Goal: Task Accomplishment & Management: Use online tool/utility

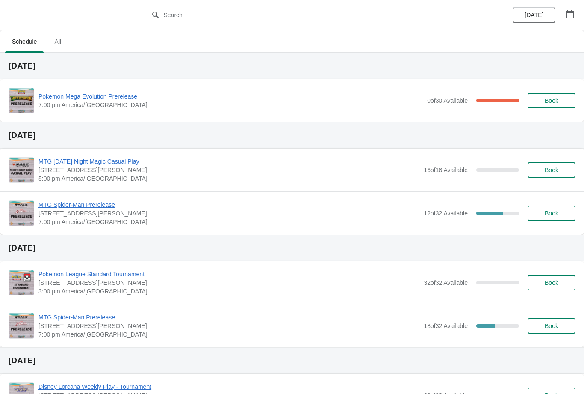
click at [99, 87] on div "Pokemon Mega Evolution Prerelease 7:00 pm America/[GEOGRAPHIC_DATA] 0 of 30 Ava…" at bounding box center [292, 100] width 584 height 43
click at [135, 100] on span "Pokemon Mega Evolution Prerelease" at bounding box center [231, 96] width 385 height 9
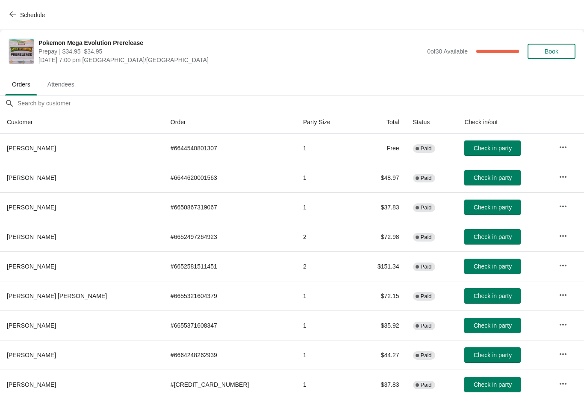
click at [475, 144] on button "Check in party" at bounding box center [493, 147] width 56 height 15
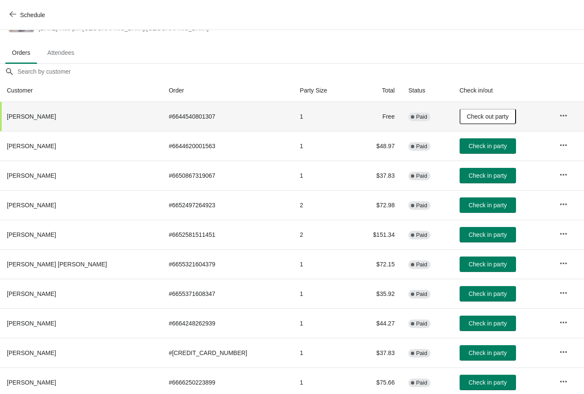
scroll to position [73, -13]
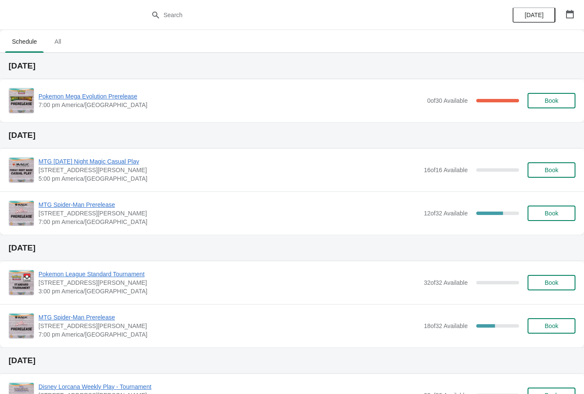
click at [54, 82] on div "Pokemon Mega Evolution Prerelease 7:00 pm America/[GEOGRAPHIC_DATA] 0 of 30 Ava…" at bounding box center [292, 100] width 584 height 43
click at [54, 100] on span "Pokemon Mega Evolution Prerelease" at bounding box center [231, 96] width 385 height 9
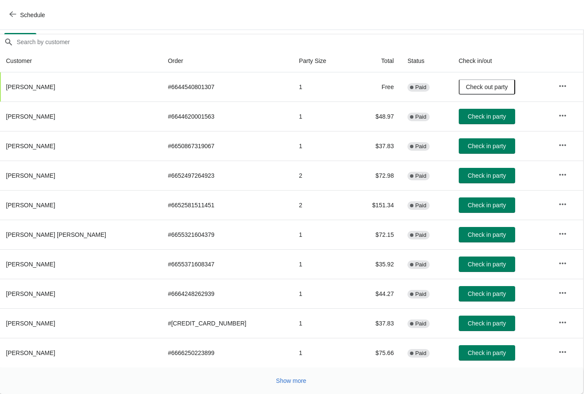
scroll to position [61, 0]
click at [273, 383] on button "Show more" at bounding box center [291, 380] width 37 height 15
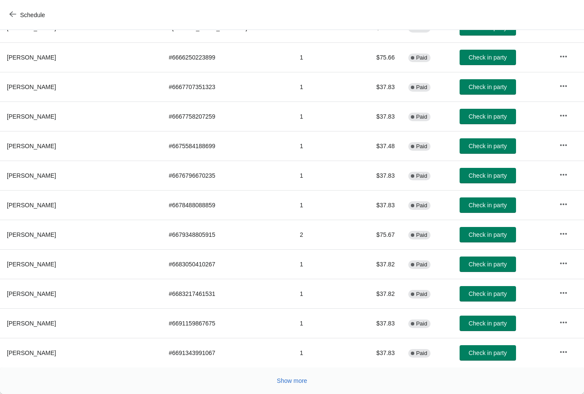
scroll to position [356, 0]
click at [309, 382] on button "Show more" at bounding box center [292, 380] width 37 height 15
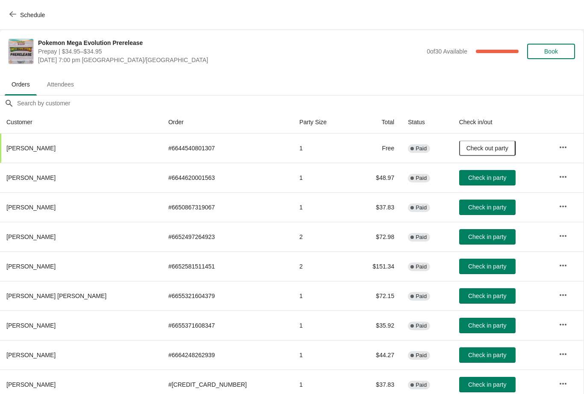
scroll to position [0, 0]
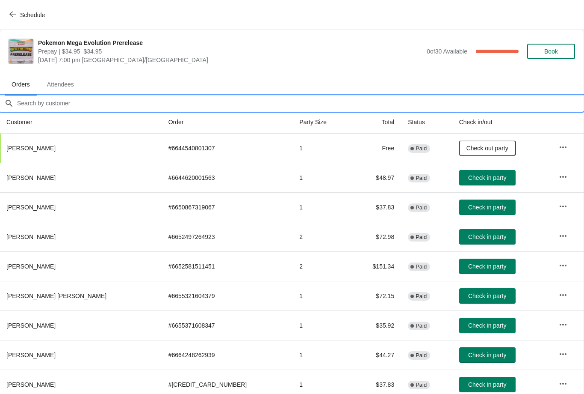
click at [355, 101] on input "Orders filter search" at bounding box center [300, 102] width 567 height 15
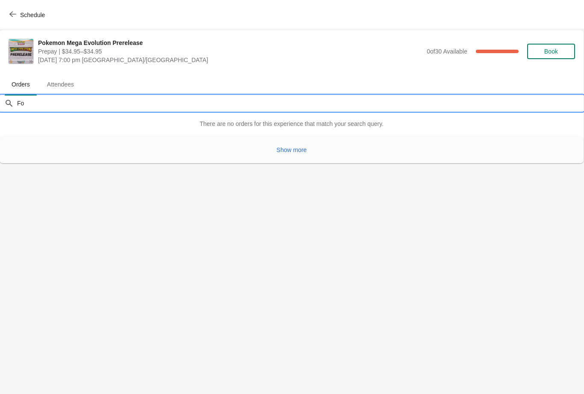
type input "F"
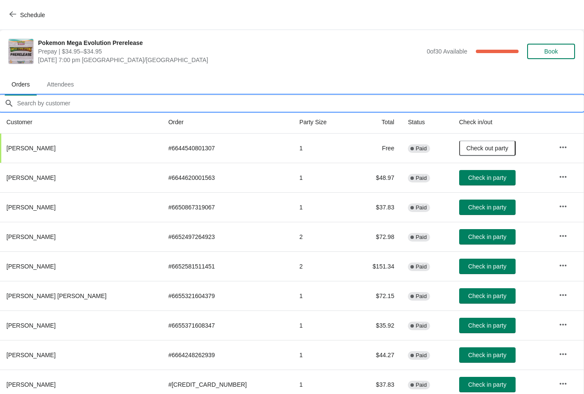
click at [414, 108] on input "Orders filter search" at bounding box center [300, 102] width 567 height 15
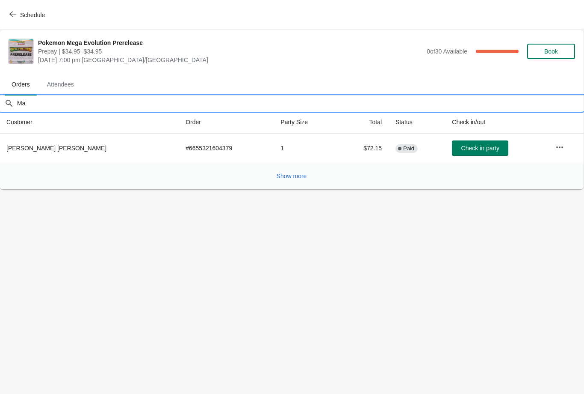
type input "M"
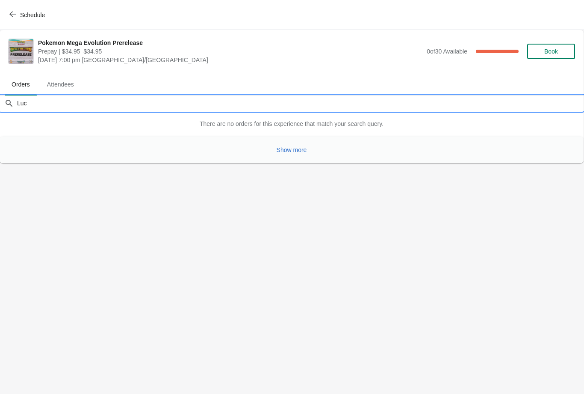
type input "Luca"
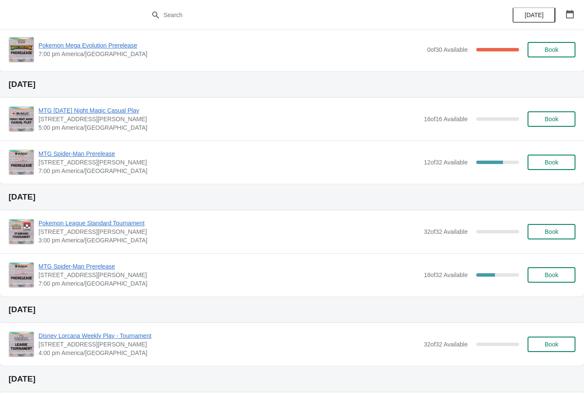
scroll to position [56, 0]
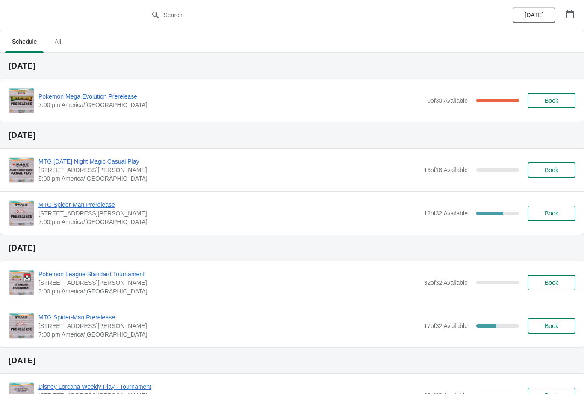
click at [143, 86] on div "Pokemon Mega Evolution Prerelease 7:00 pm America/[GEOGRAPHIC_DATA] 0 of 30 Ava…" at bounding box center [292, 100] width 584 height 43
click at [121, 92] on span "Pokemon Mega Evolution Prerelease" at bounding box center [231, 96] width 385 height 9
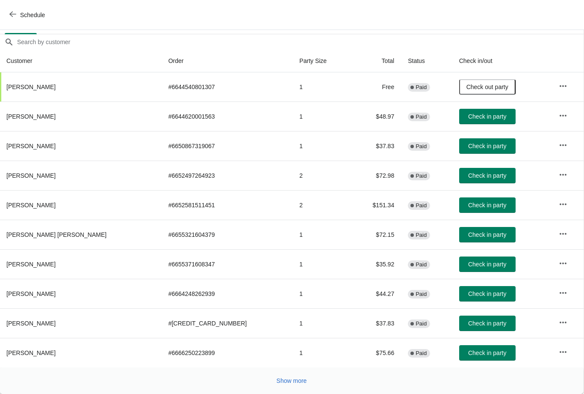
scroll to position [61, 0]
click at [301, 387] on button "Show more" at bounding box center [291, 380] width 37 height 15
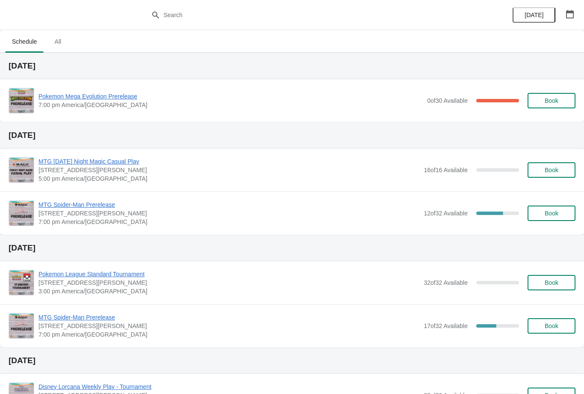
click at [124, 92] on span "Pokemon Mega Evolution Prerelease" at bounding box center [231, 96] width 385 height 9
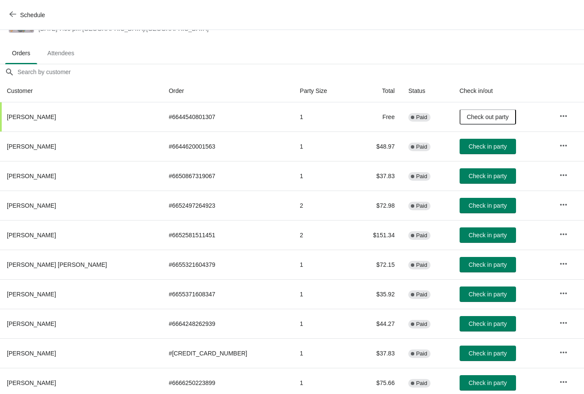
scroll to position [32, 0]
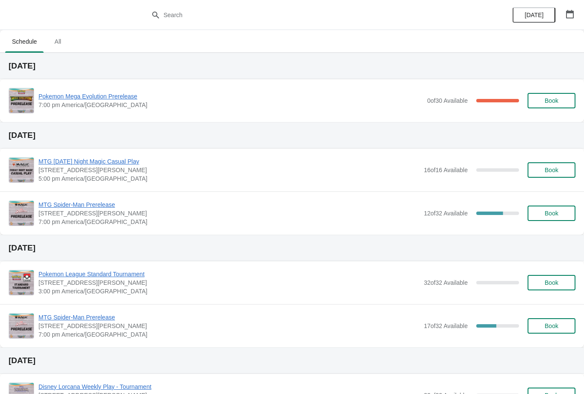
click at [125, 110] on div "Pokemon Mega Evolution Prerelease 7:00 pm America/[GEOGRAPHIC_DATA] 0 of 30 Ava…" at bounding box center [292, 101] width 567 height 26
click at [139, 93] on span "Pokemon Mega Evolution Prerelease" at bounding box center [231, 96] width 385 height 9
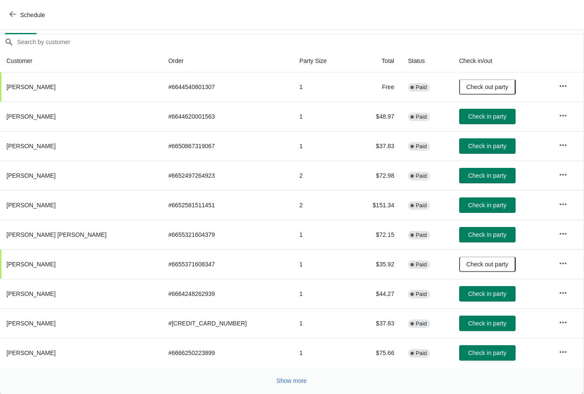
scroll to position [61, 0]
click at [301, 378] on span "Show more" at bounding box center [292, 380] width 30 height 7
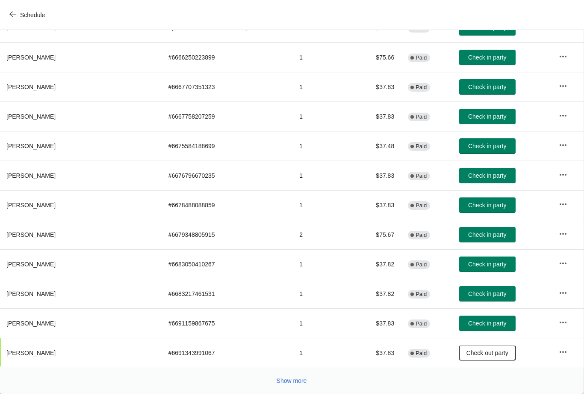
scroll to position [356, 0]
click at [301, 381] on span "Show more" at bounding box center [292, 380] width 30 height 7
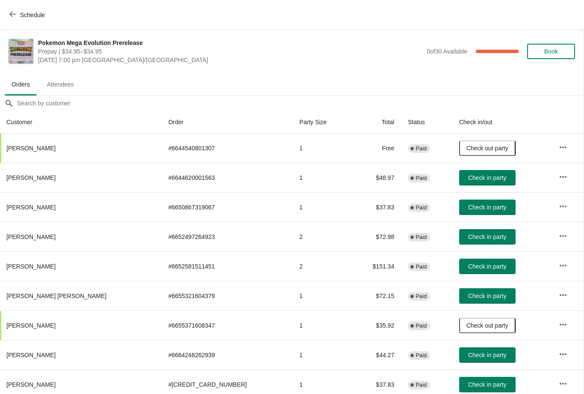
scroll to position [0, 0]
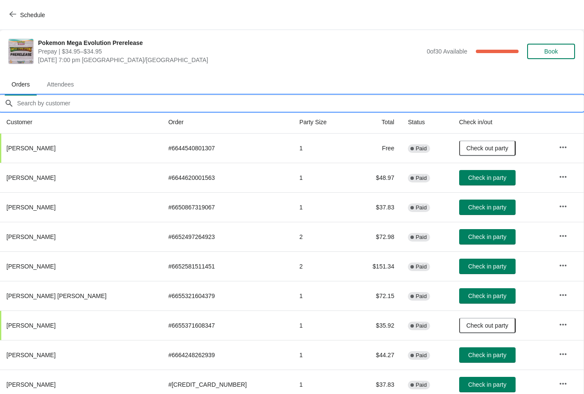
click at [102, 101] on input "Orders filter search" at bounding box center [300, 102] width 567 height 15
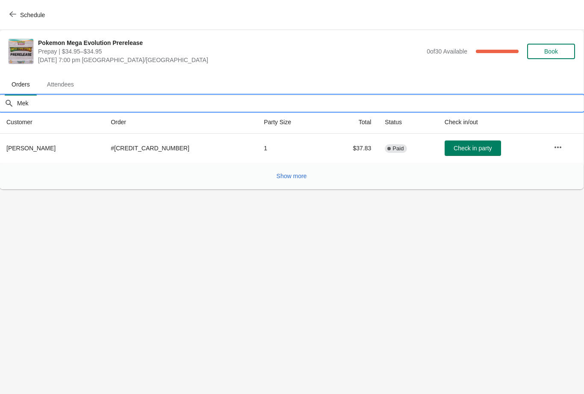
type input "Mek"
click at [477, 151] on span "Check in party" at bounding box center [473, 148] width 38 height 7
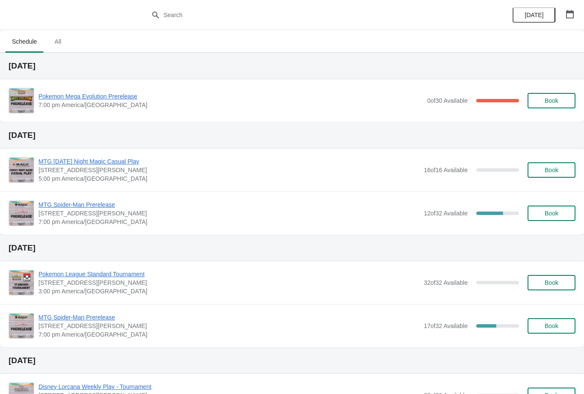
click at [122, 94] on span "Pokemon Mega Evolution Prerelease" at bounding box center [231, 96] width 385 height 9
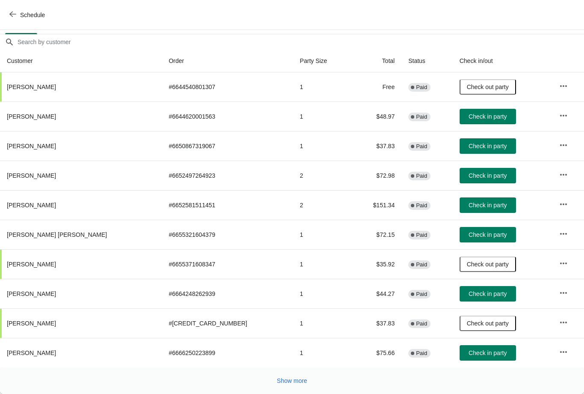
scroll to position [61, 0]
click at [293, 380] on span "Show more" at bounding box center [292, 380] width 30 height 7
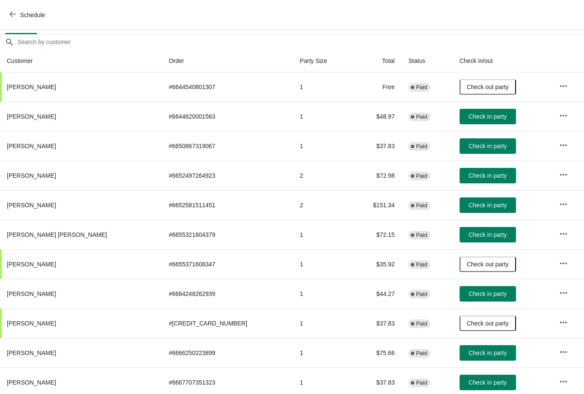
scroll to position [90, 2]
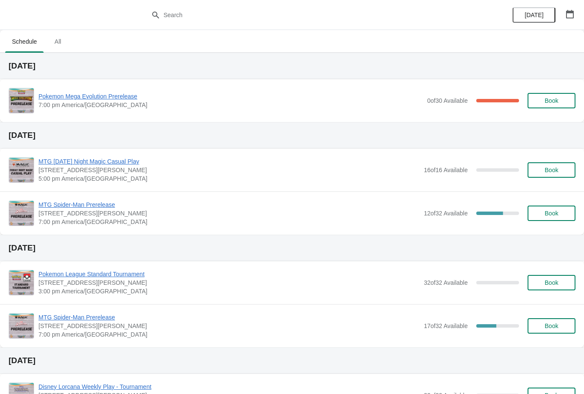
click at [128, 92] on span "Pokemon Mega Evolution Prerelease" at bounding box center [231, 96] width 385 height 9
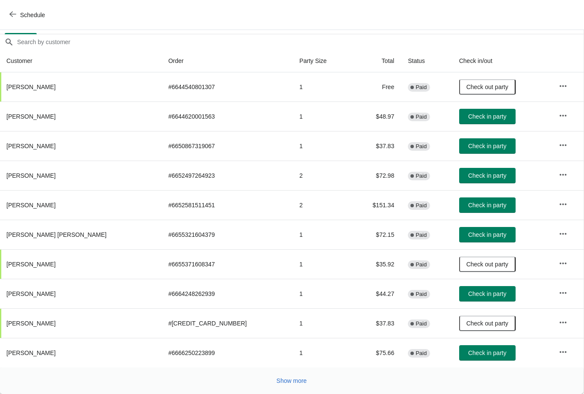
scroll to position [61, 0]
click at [309, 377] on button "Show more" at bounding box center [291, 380] width 37 height 15
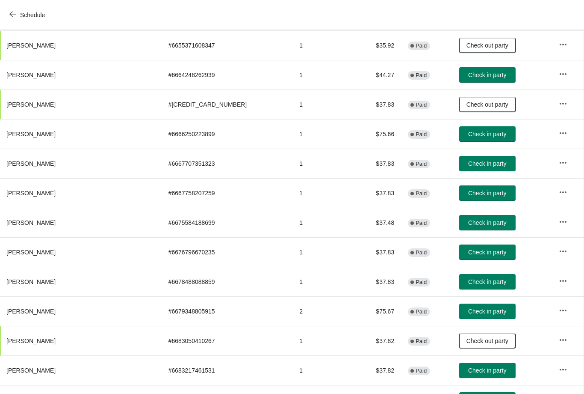
scroll to position [280, 0]
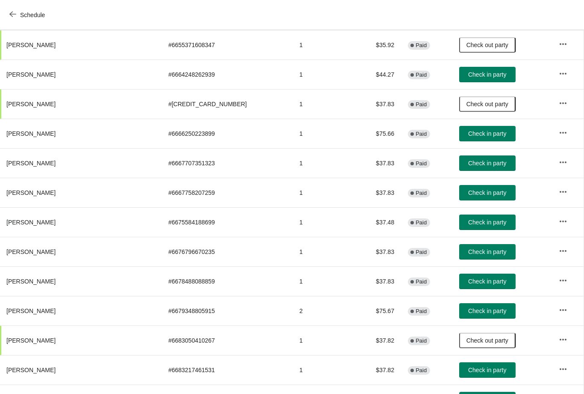
click at [468, 252] on span "Check in party" at bounding box center [487, 251] width 38 height 7
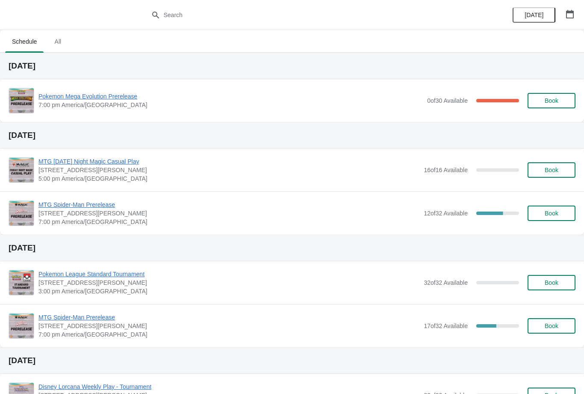
click at [130, 96] on span "Pokemon Mega Evolution Prerelease" at bounding box center [231, 96] width 385 height 9
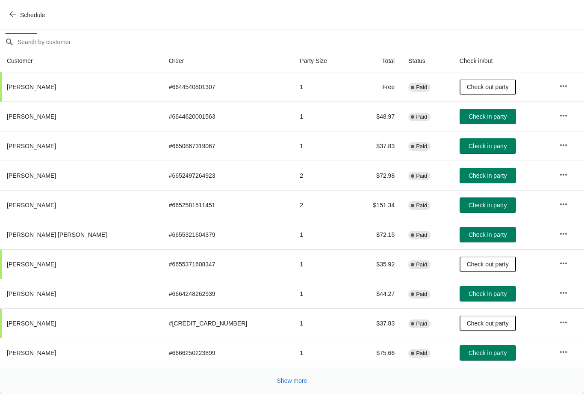
scroll to position [61, 0]
click at [293, 374] on button "Show more" at bounding box center [292, 380] width 37 height 15
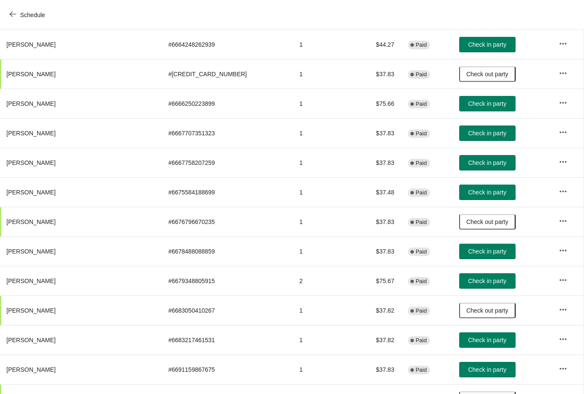
scroll to position [313, 0]
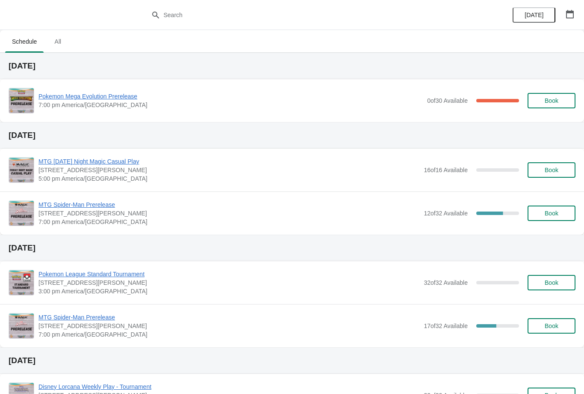
click at [126, 99] on span "Pokemon Mega Evolution Prerelease" at bounding box center [231, 96] width 385 height 9
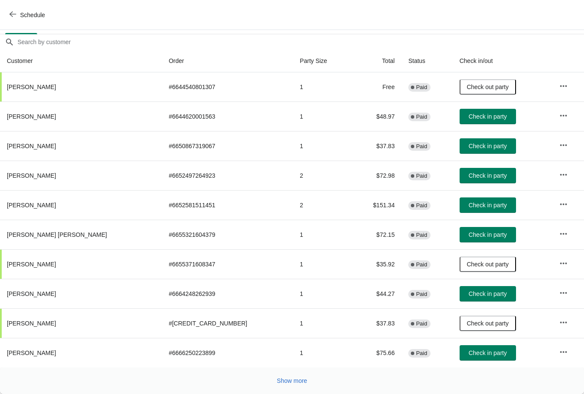
scroll to position [61, 0]
click at [469, 207] on span "Check in party" at bounding box center [488, 204] width 38 height 7
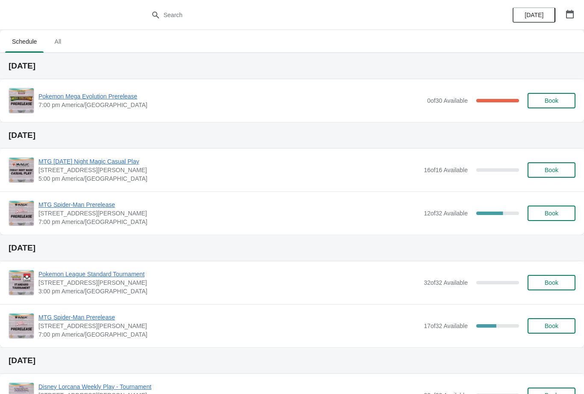
click at [135, 92] on span "Pokemon Mega Evolution Prerelease" at bounding box center [231, 96] width 385 height 9
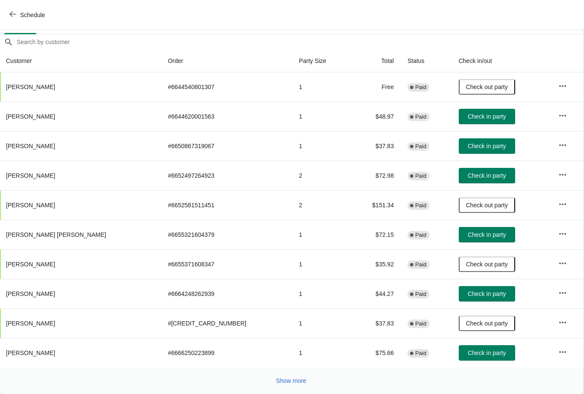
scroll to position [61, 0]
click at [465, 179] on button "Check in party" at bounding box center [487, 175] width 56 height 15
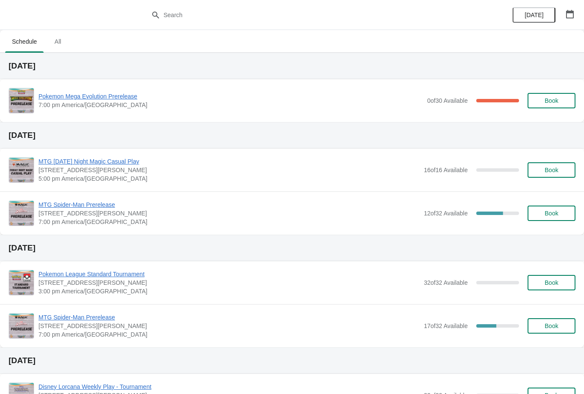
click at [128, 100] on span "Pokemon Mega Evolution Prerelease" at bounding box center [231, 96] width 385 height 9
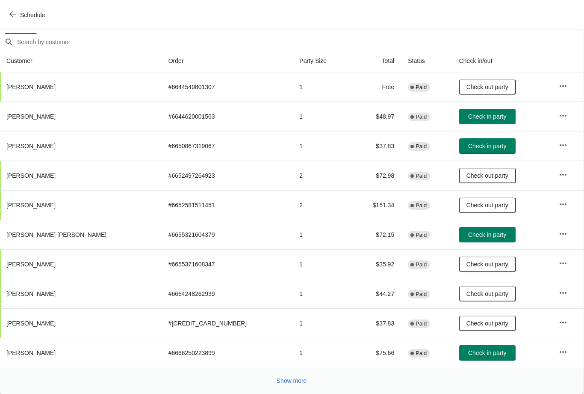
scroll to position [61, 0]
click at [294, 385] on button "Show more" at bounding box center [291, 380] width 37 height 15
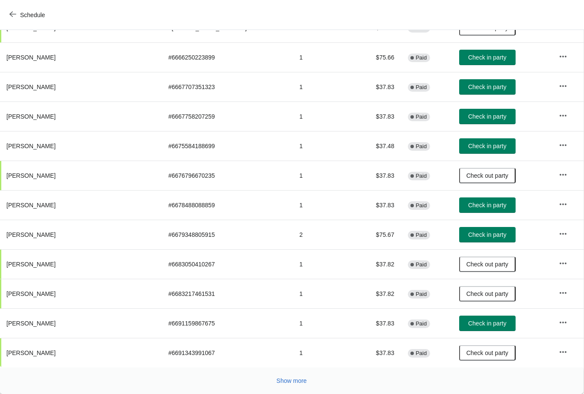
scroll to position [356, 0]
click at [297, 380] on span "Show more" at bounding box center [292, 380] width 30 height 7
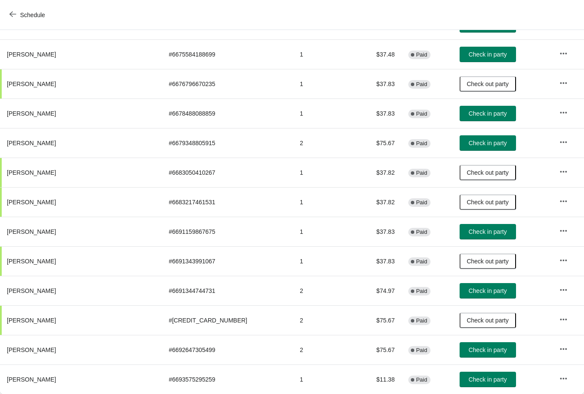
scroll to position [448, 0]
click at [474, 376] on span "Check in party" at bounding box center [488, 379] width 38 height 7
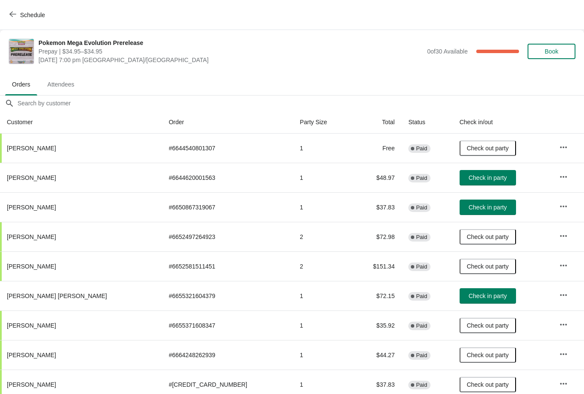
scroll to position [0, 0]
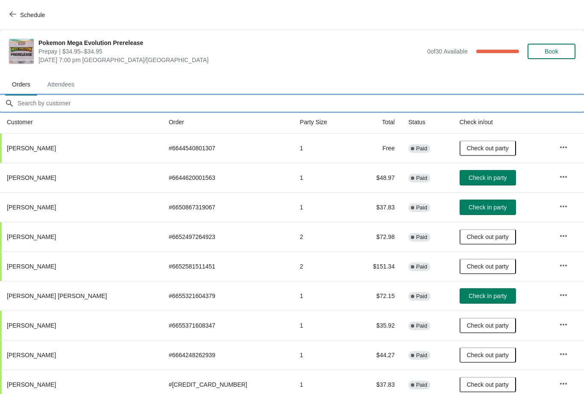
click at [308, 95] on input "Orders filter search" at bounding box center [300, 102] width 567 height 15
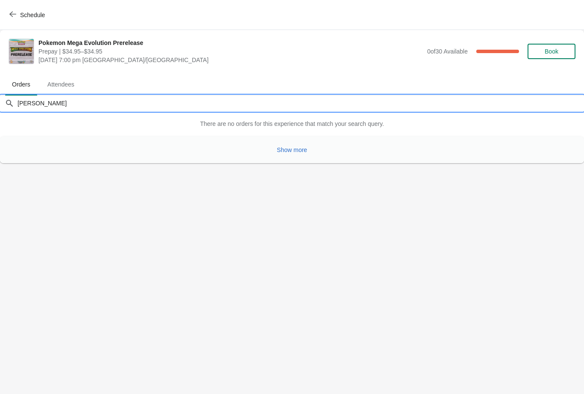
type input "J"
type input "Z"
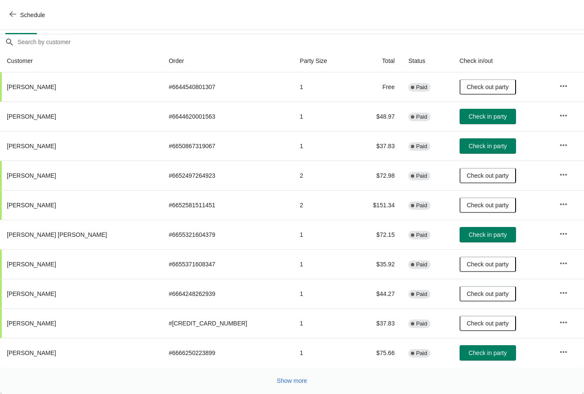
scroll to position [61, 0]
click at [304, 382] on span "Show more" at bounding box center [292, 380] width 30 height 7
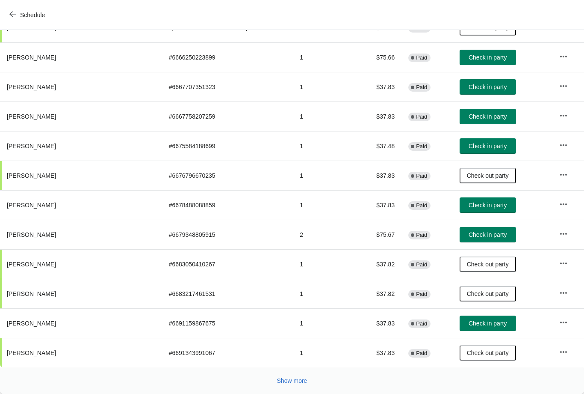
scroll to position [356, 0]
click at [298, 382] on span "Show more" at bounding box center [292, 380] width 30 height 7
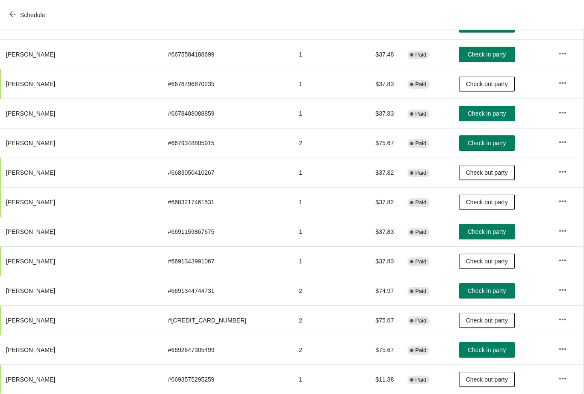
scroll to position [456, 0]
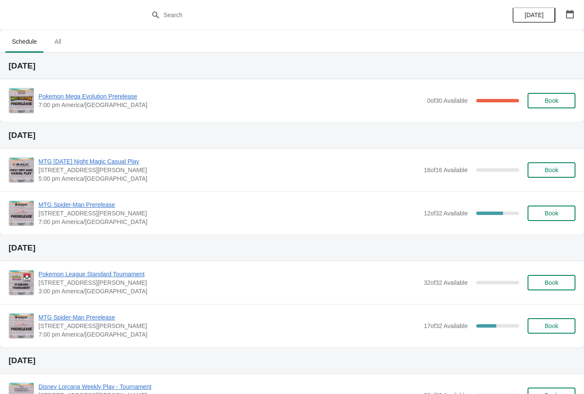
click at [71, 98] on span "Pokemon Mega Evolution Prerelease" at bounding box center [231, 96] width 385 height 9
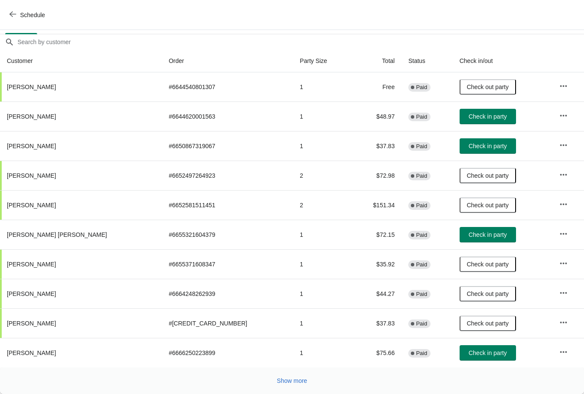
scroll to position [63, 0]
click at [310, 384] on button "Show more" at bounding box center [292, 380] width 37 height 15
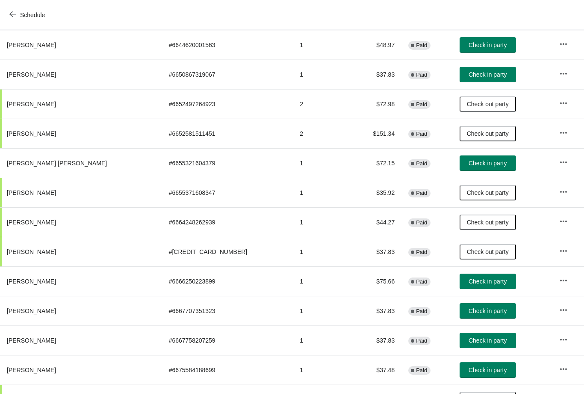
scroll to position [198, -1]
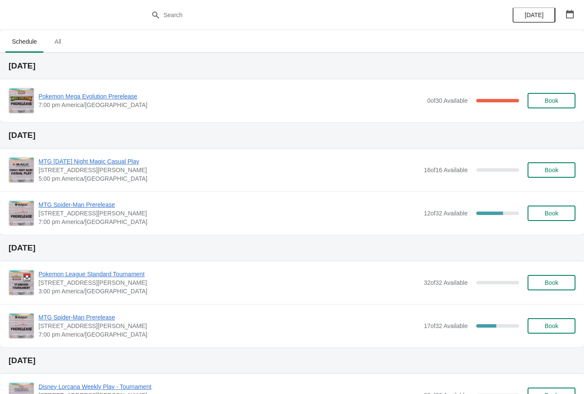
click at [134, 99] on span "Pokemon Mega Evolution Prerelease" at bounding box center [231, 96] width 385 height 9
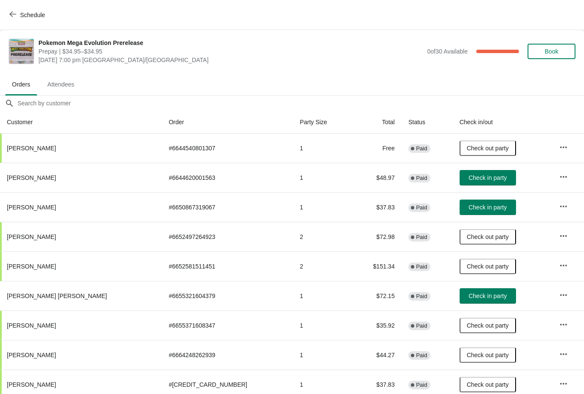
click at [471, 176] on span "Check in party" at bounding box center [488, 177] width 38 height 7
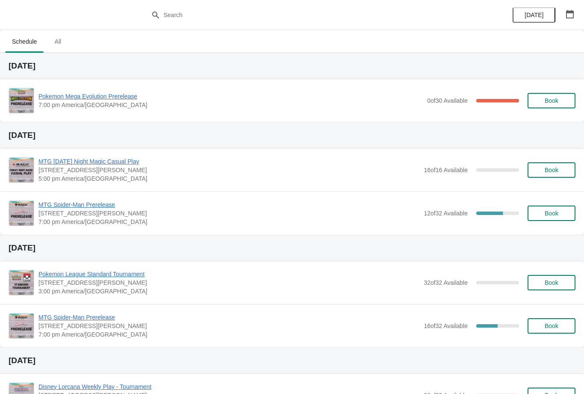
click at [130, 96] on span "Pokemon Mega Evolution Prerelease" at bounding box center [231, 96] width 385 height 9
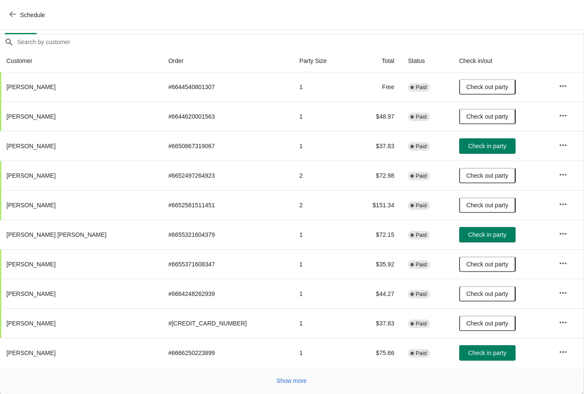
scroll to position [61, 0]
click at [476, 239] on button "Check in party" at bounding box center [487, 234] width 56 height 15
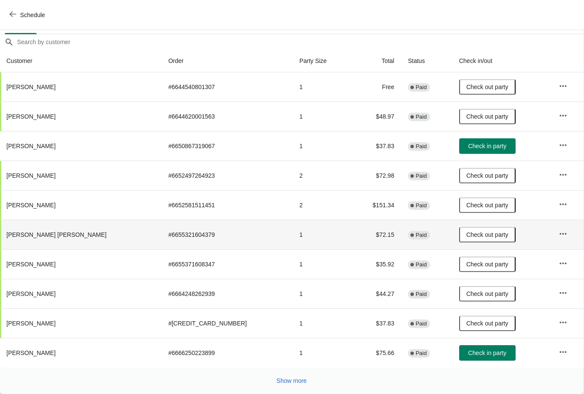
click at [296, 379] on span "Show more" at bounding box center [292, 380] width 30 height 7
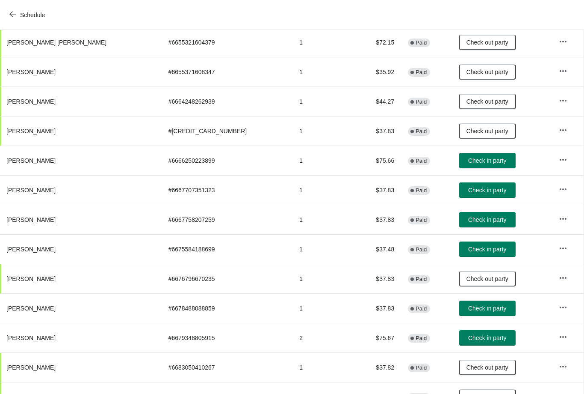
scroll to position [254, 0]
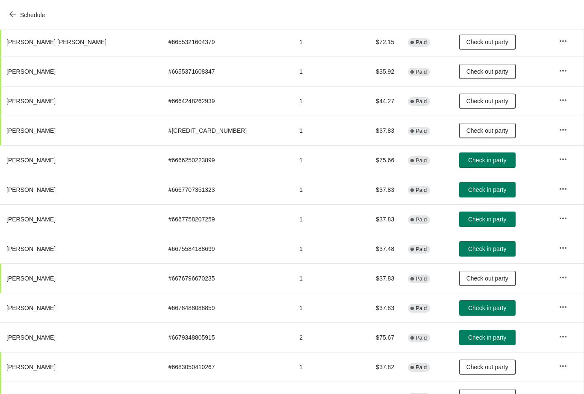
click at [468, 192] on span "Check in party" at bounding box center [487, 189] width 38 height 7
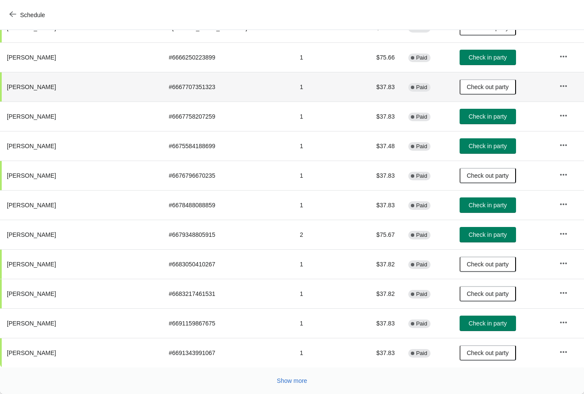
scroll to position [356, 0]
click at [307, 376] on button "Show more" at bounding box center [292, 380] width 37 height 15
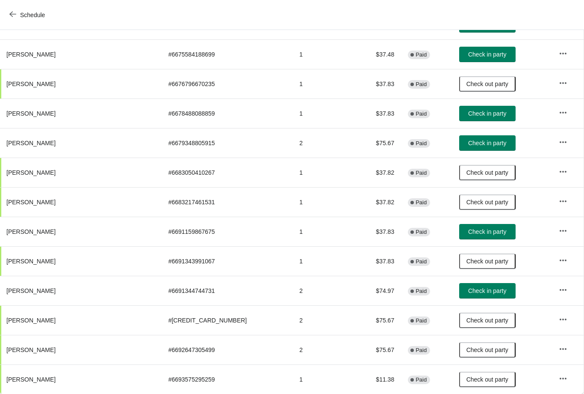
scroll to position [448, 0]
click at [468, 291] on span "Check in party" at bounding box center [487, 290] width 38 height 7
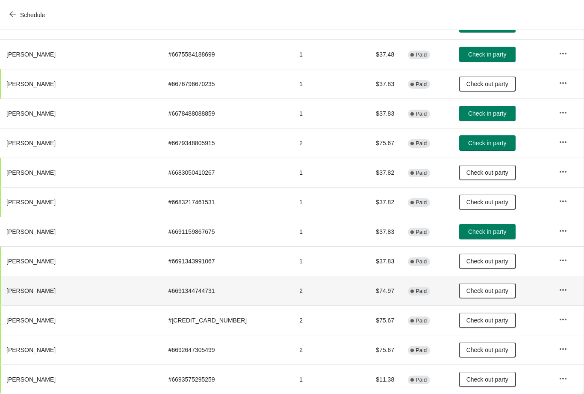
click at [477, 57] on span "Check in party" at bounding box center [487, 54] width 38 height 7
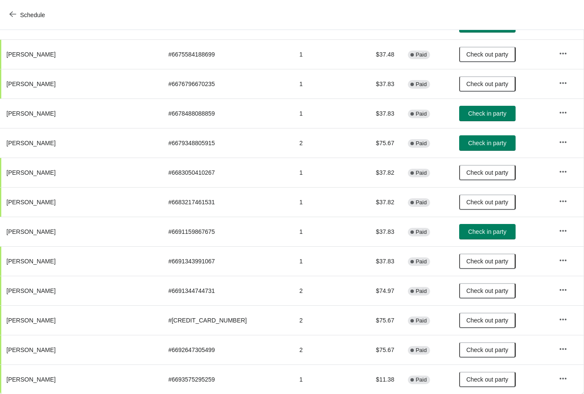
click at [1, 12] on div "Schedule" at bounding box center [292, 15] width 584 height 30
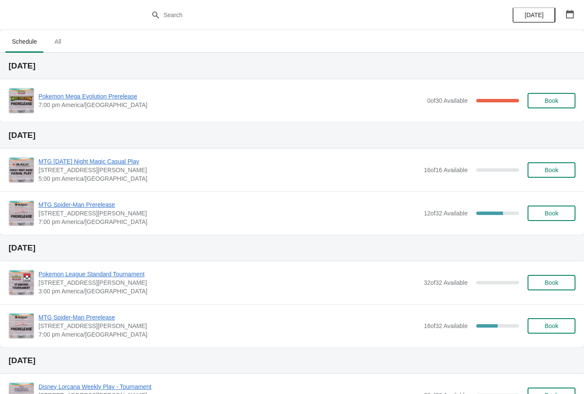
click at [139, 95] on span "Pokemon Mega Evolution Prerelease" at bounding box center [231, 96] width 385 height 9
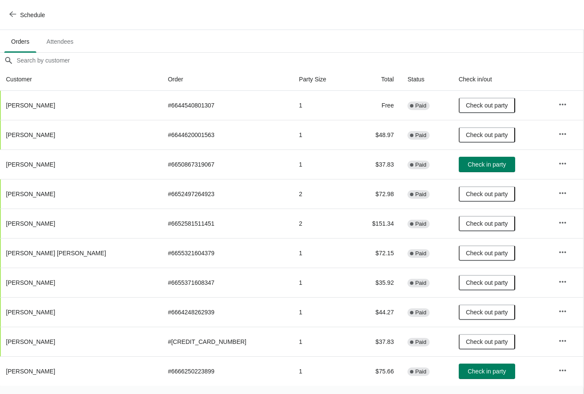
scroll to position [61, 0]
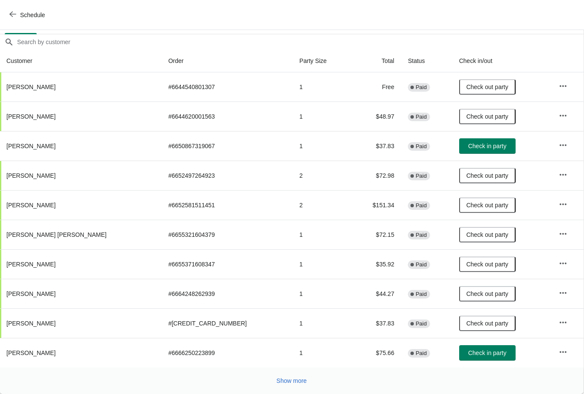
click at [306, 379] on span "Show more" at bounding box center [292, 380] width 30 height 7
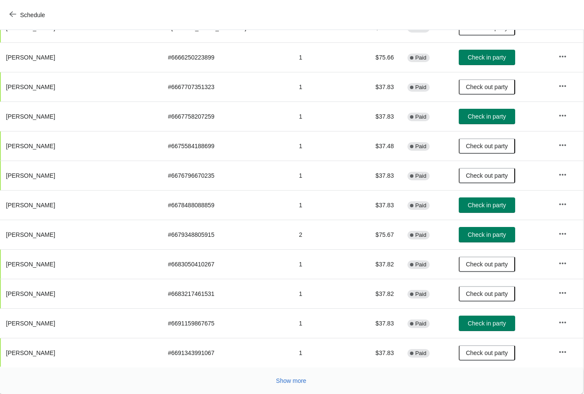
scroll to position [363, 1]
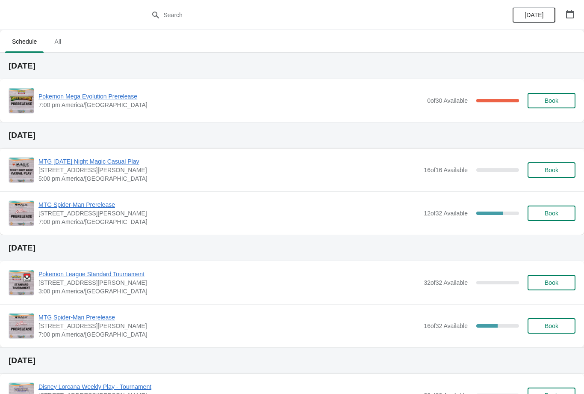
click at [114, 100] on span "Pokemon Mega Evolution Prerelease" at bounding box center [231, 96] width 385 height 9
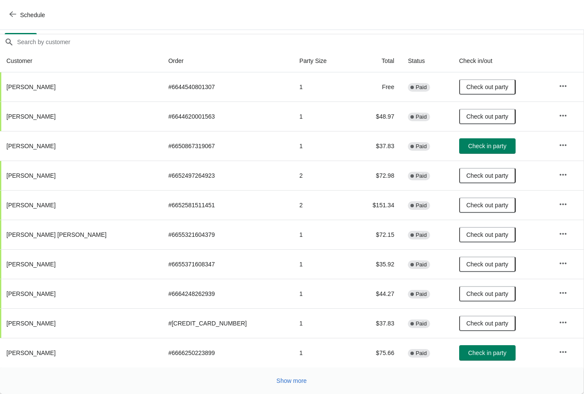
click at [305, 383] on span "Show more" at bounding box center [292, 380] width 30 height 7
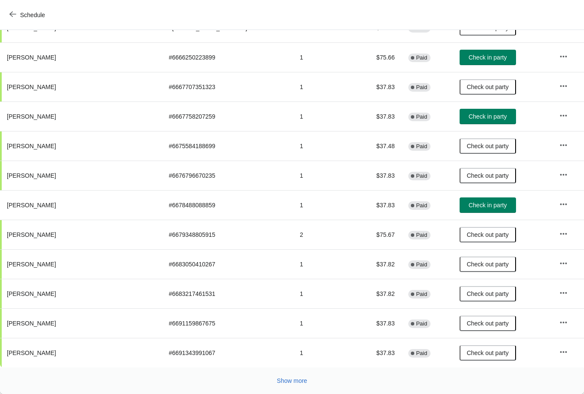
scroll to position [356, 0]
click at [300, 385] on button "Show more" at bounding box center [292, 380] width 37 height 15
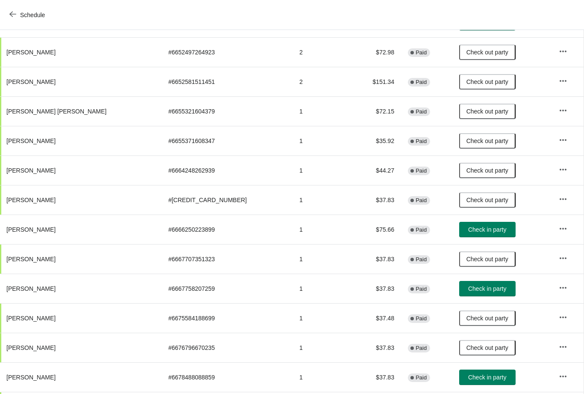
scroll to position [184, 0]
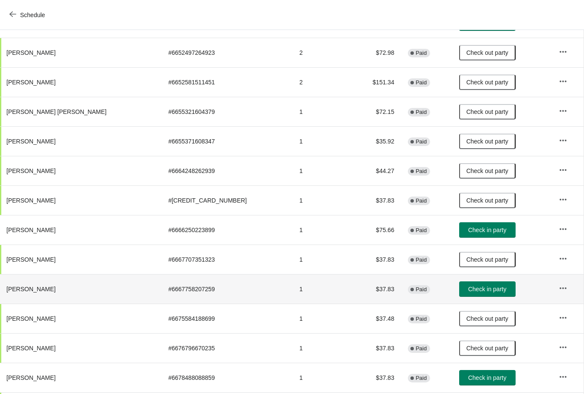
click at [453, 276] on td "Check in party" at bounding box center [503, 289] width 100 height 30
click at [459, 296] on button "Check in party" at bounding box center [487, 288] width 56 height 15
click at [467, 291] on span "Check out party" at bounding box center [488, 288] width 42 height 7
click at [468, 290] on span "Check in party" at bounding box center [487, 288] width 38 height 7
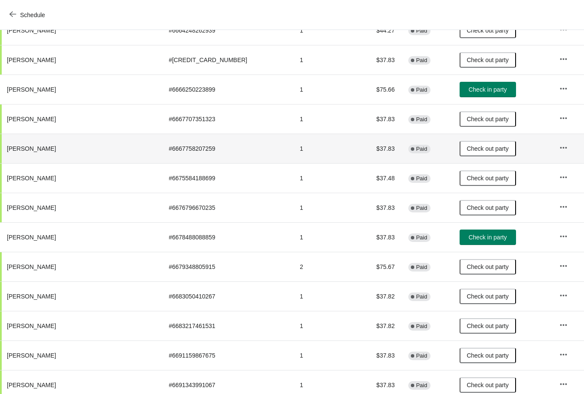
scroll to position [325, 0]
click at [473, 234] on span "Check in party" at bounding box center [488, 236] width 38 height 7
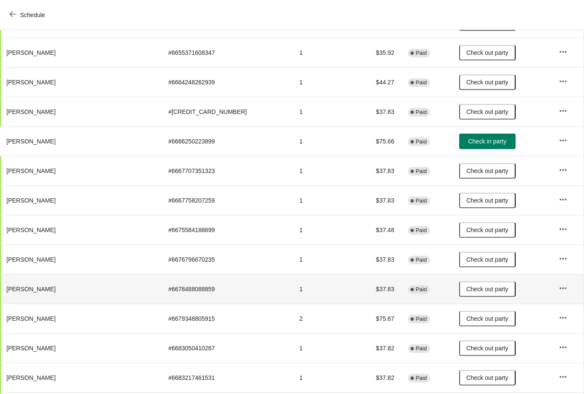
scroll to position [272, 0]
click at [471, 145] on span "Check in party" at bounding box center [487, 141] width 38 height 7
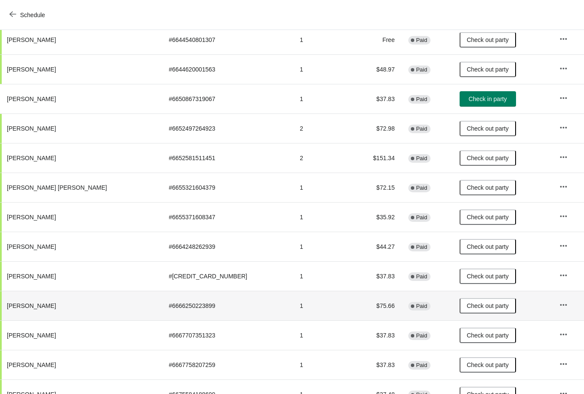
scroll to position [17, 0]
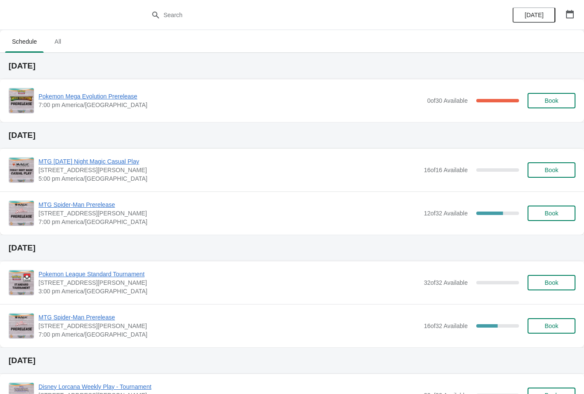
click at [117, 96] on span "Pokemon Mega Evolution Prerelease" at bounding box center [231, 96] width 385 height 9
